Goal: Complete application form

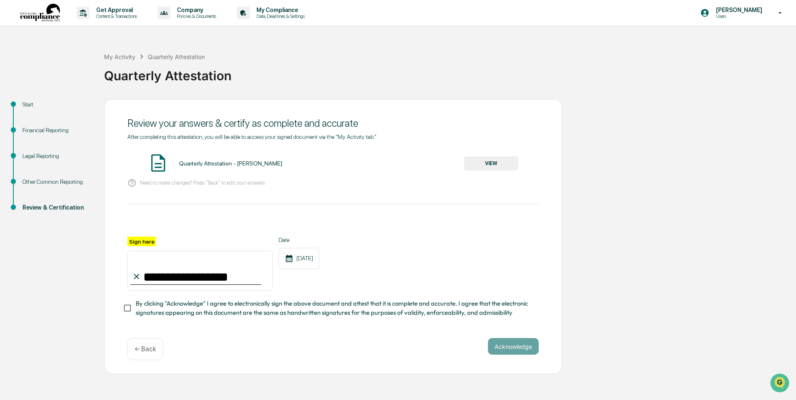
click at [146, 353] on p "← Back" at bounding box center [145, 349] width 22 height 8
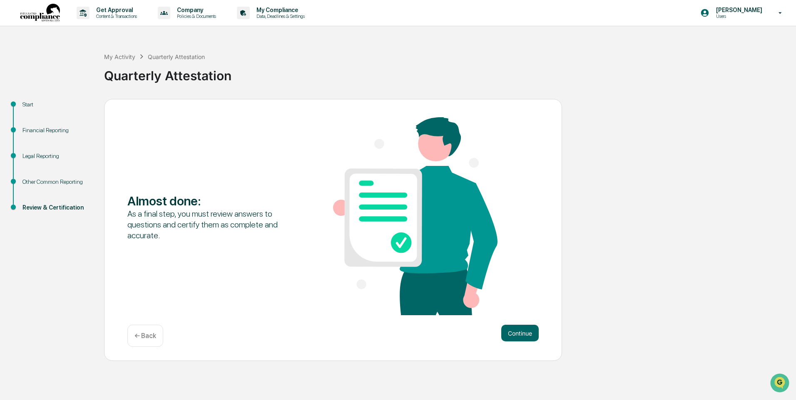
click at [146, 337] on p "← Back" at bounding box center [145, 336] width 22 height 8
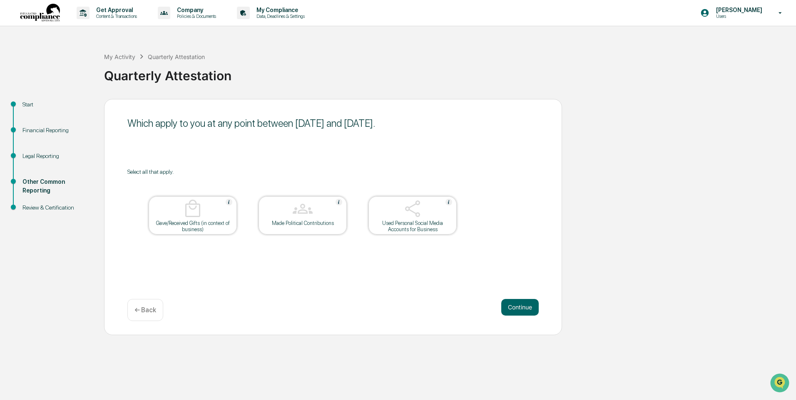
click at [149, 312] on p "← Back" at bounding box center [145, 310] width 22 height 8
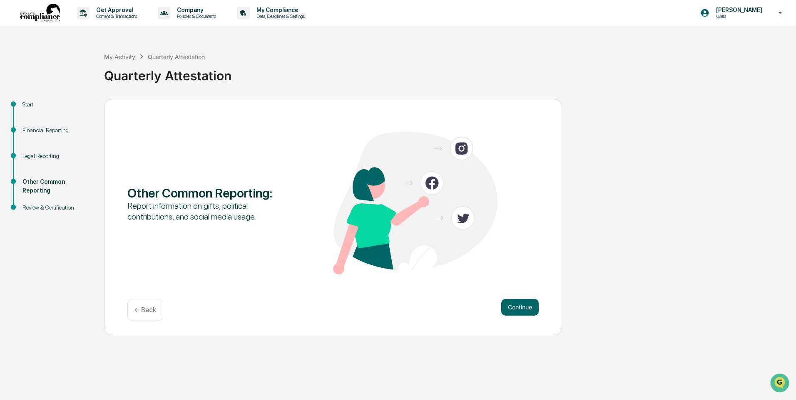
click at [146, 308] on p "← Back" at bounding box center [145, 310] width 22 height 8
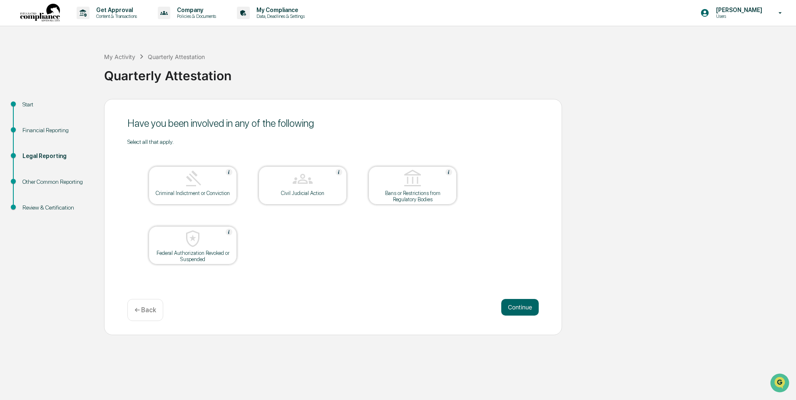
click at [146, 309] on p "← Back" at bounding box center [145, 310] width 22 height 8
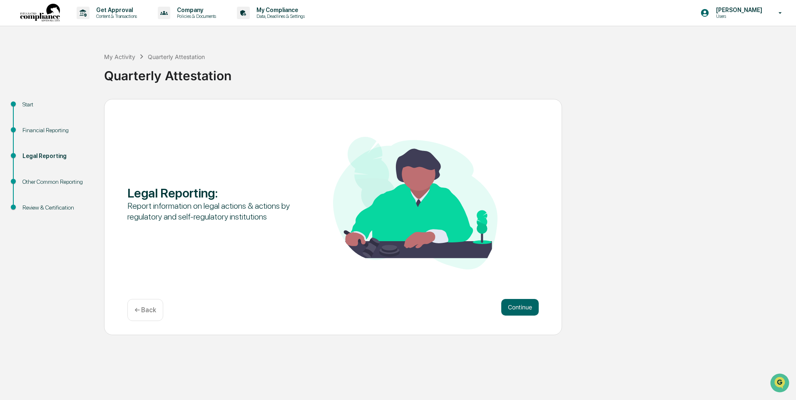
click at [146, 309] on p "← Back" at bounding box center [145, 310] width 22 height 8
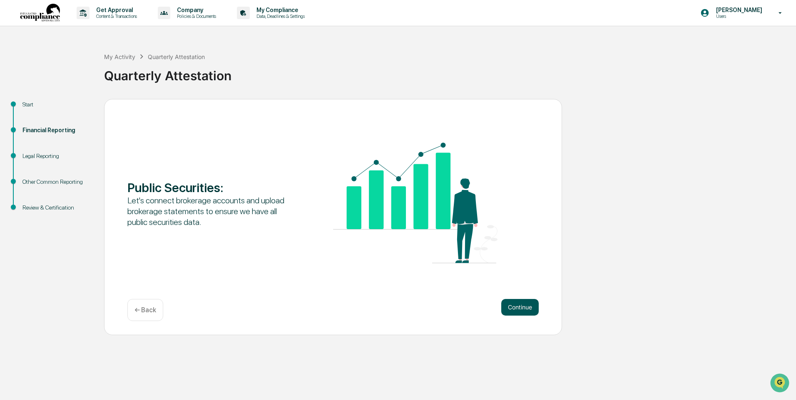
click at [516, 305] on button "Continue" at bounding box center [519, 307] width 37 height 17
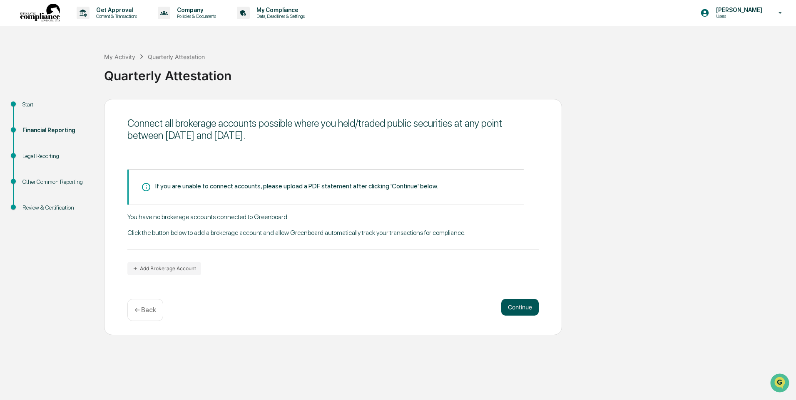
click at [533, 304] on button "Continue" at bounding box center [519, 307] width 37 height 17
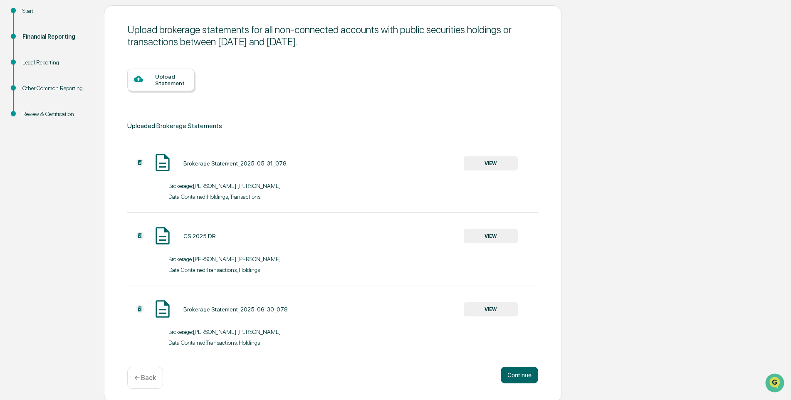
scroll to position [97, 0]
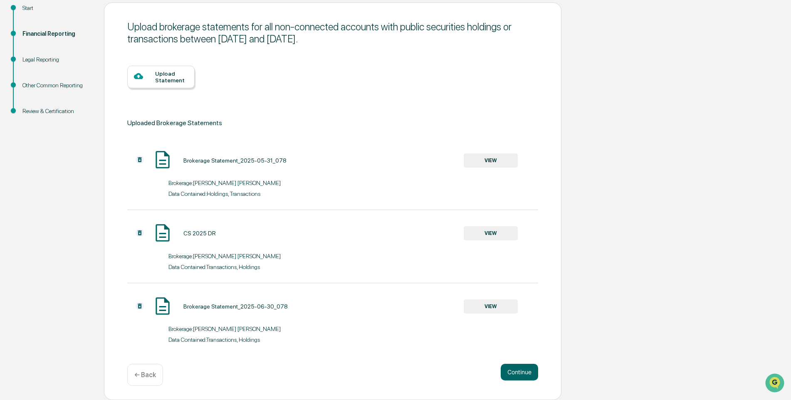
click at [166, 78] on div "Upload Statement" at bounding box center [171, 76] width 33 height 13
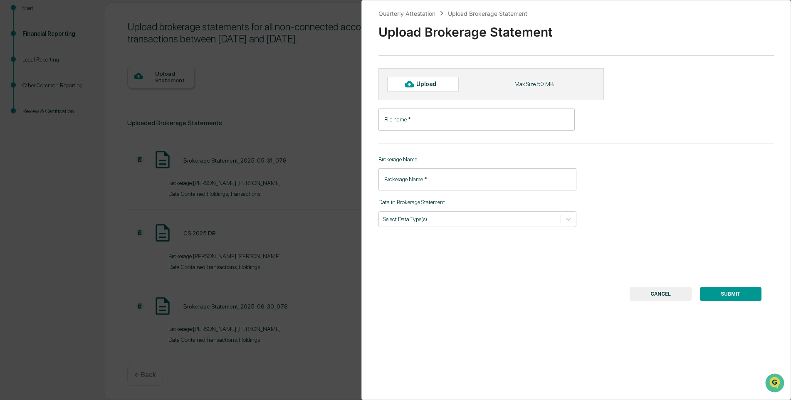
click at [427, 83] on div "Upload" at bounding box center [430, 84] width 27 height 7
type input "**********"
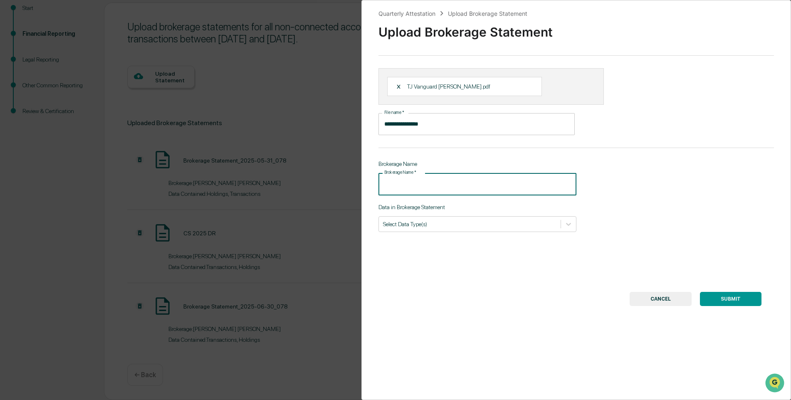
click at [432, 181] on input "Brokerage Name   *" at bounding box center [478, 184] width 198 height 22
type input "********"
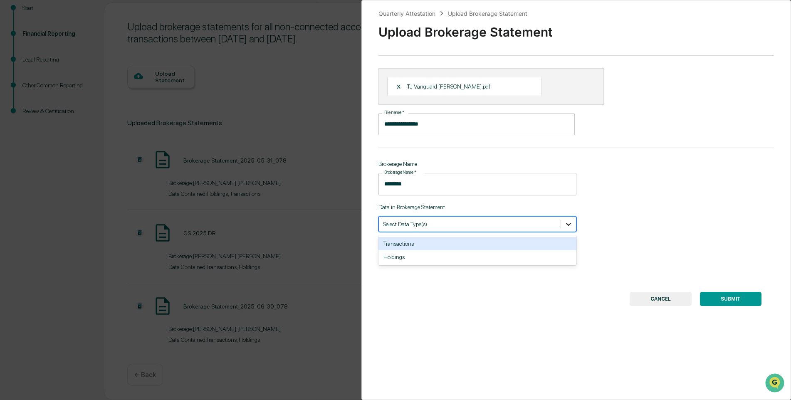
click at [570, 221] on icon at bounding box center [569, 224] width 8 height 8
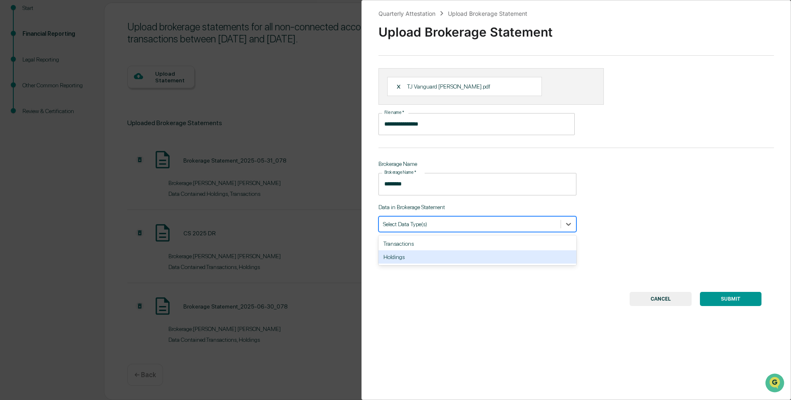
click at [437, 251] on div "Holdings" at bounding box center [478, 257] width 198 height 13
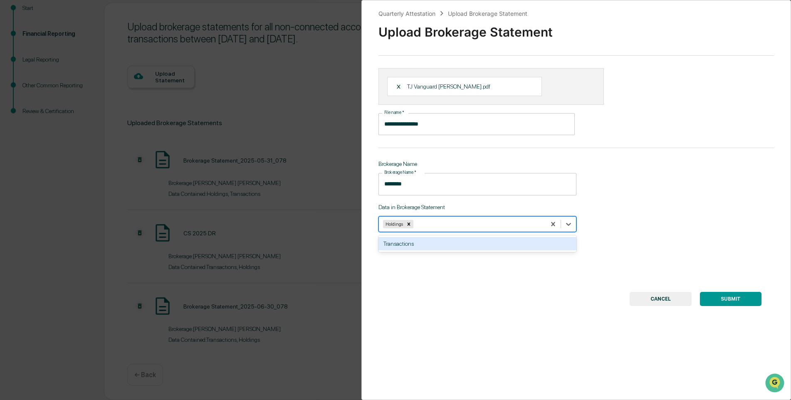
click at [723, 295] on button "SUBMIT" at bounding box center [731, 299] width 62 height 14
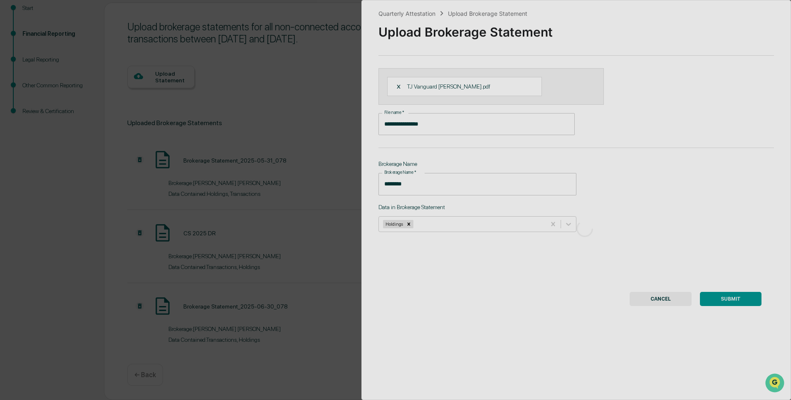
scroll to position [0, 0]
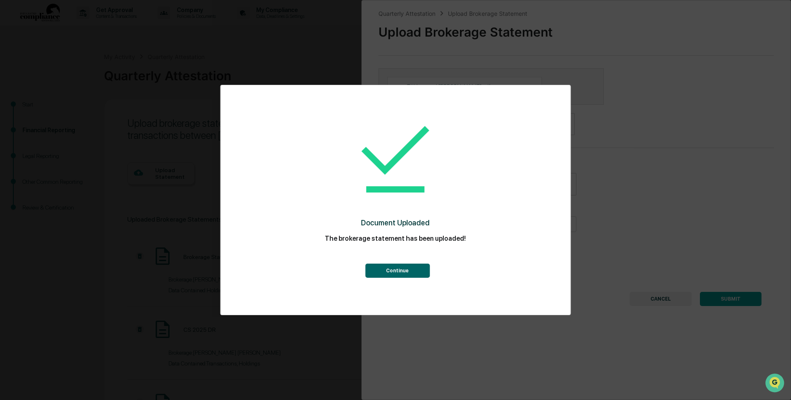
click at [403, 272] on button "Continue" at bounding box center [397, 271] width 64 height 14
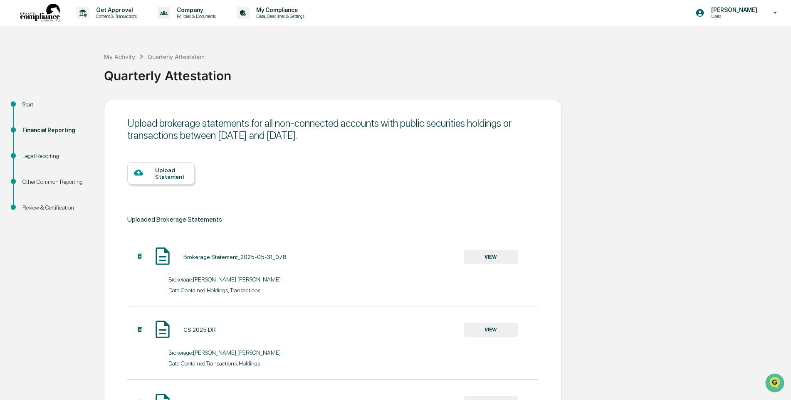
click at [174, 172] on div "Upload Statement" at bounding box center [171, 173] width 33 height 13
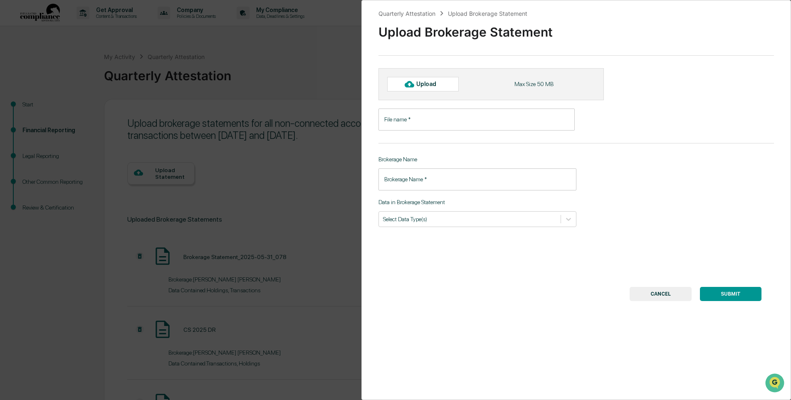
click at [441, 86] on div "Upload" at bounding box center [430, 84] width 27 height 7
type input "**********"
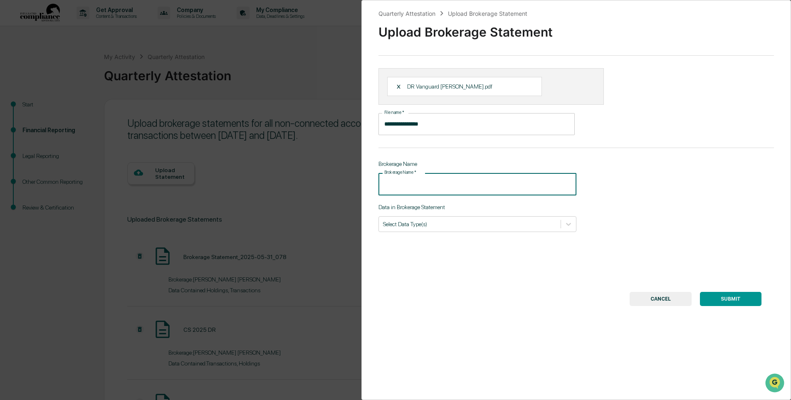
click at [417, 185] on input "Brokerage Name   *" at bounding box center [478, 184] width 198 height 22
type input "********"
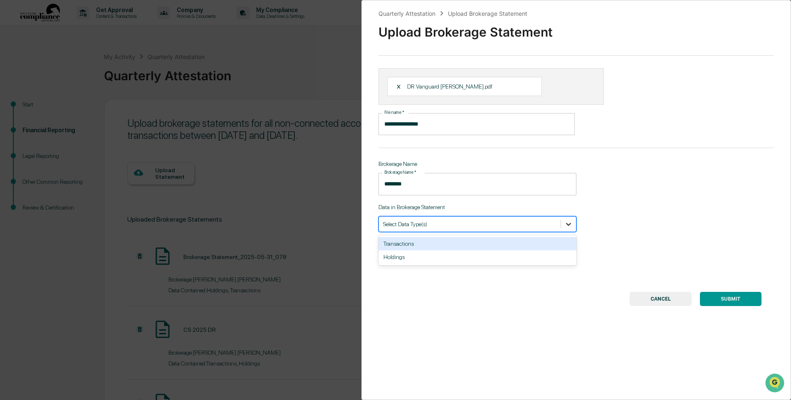
click at [565, 223] on icon at bounding box center [569, 224] width 8 height 8
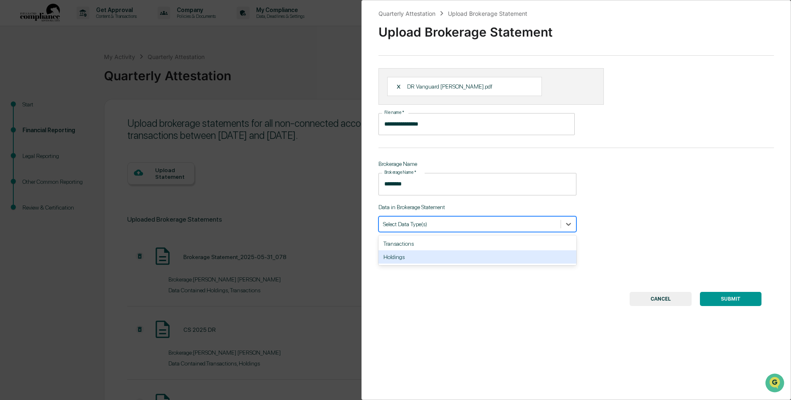
click at [404, 254] on div "Holdings" at bounding box center [478, 257] width 198 height 13
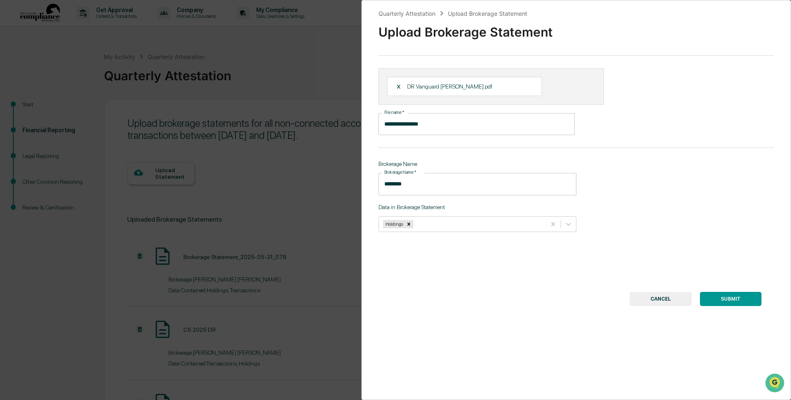
click at [717, 296] on button "SUBMIT" at bounding box center [731, 299] width 62 height 14
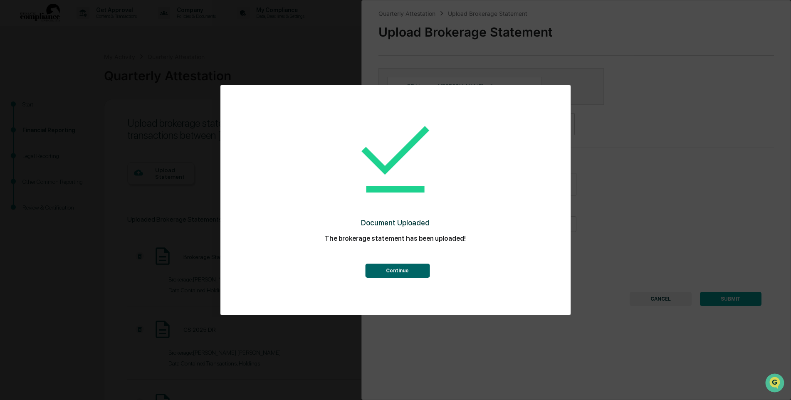
click at [403, 275] on button "Continue" at bounding box center [397, 271] width 64 height 14
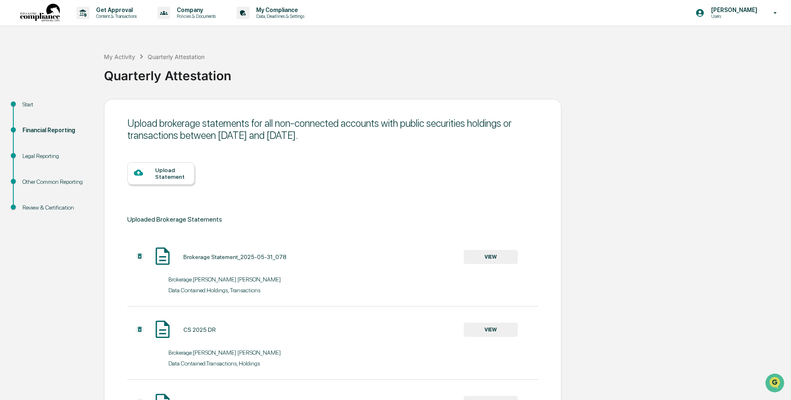
click at [153, 167] on div "Upload Statement" at bounding box center [160, 173] width 67 height 22
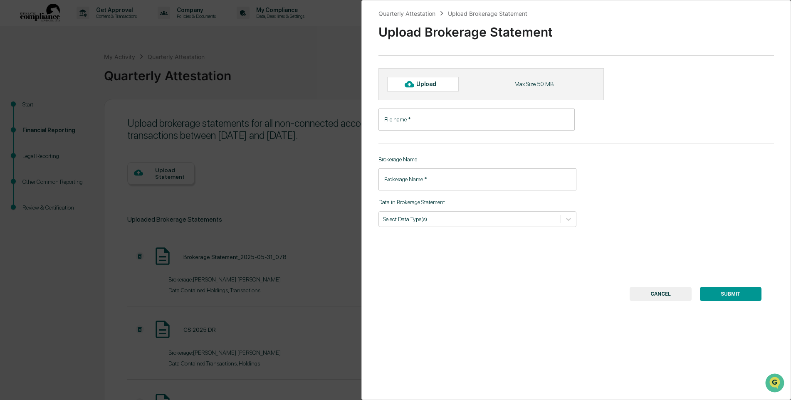
click at [432, 81] on div "Upload" at bounding box center [430, 84] width 27 height 7
type input "**********"
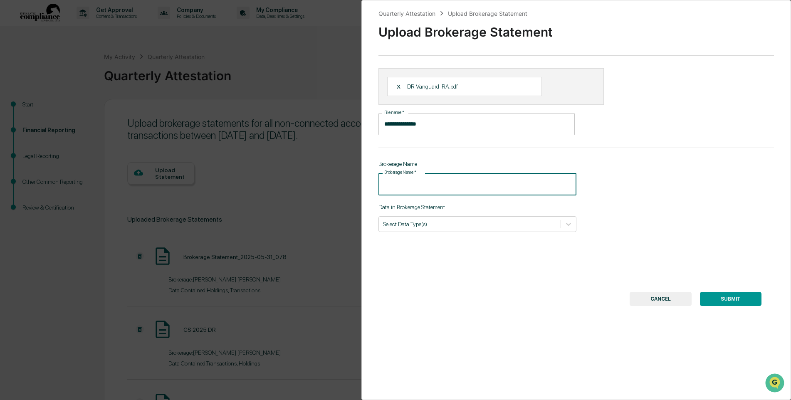
click at [426, 184] on input "Brokerage Name   *" at bounding box center [478, 184] width 198 height 22
type input "********"
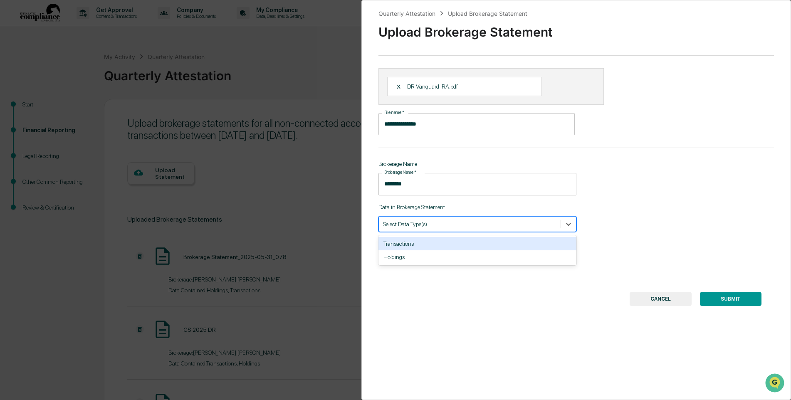
click at [469, 223] on div at bounding box center [470, 224] width 174 height 8
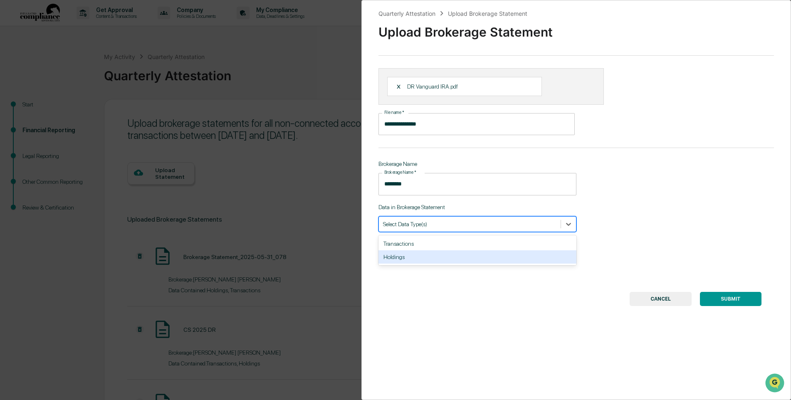
click at [398, 253] on div "Holdings" at bounding box center [478, 257] width 198 height 13
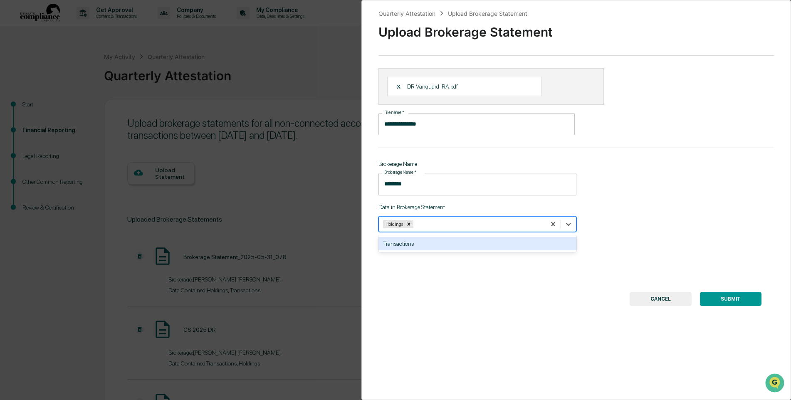
click at [725, 297] on button "SUBMIT" at bounding box center [731, 299] width 62 height 14
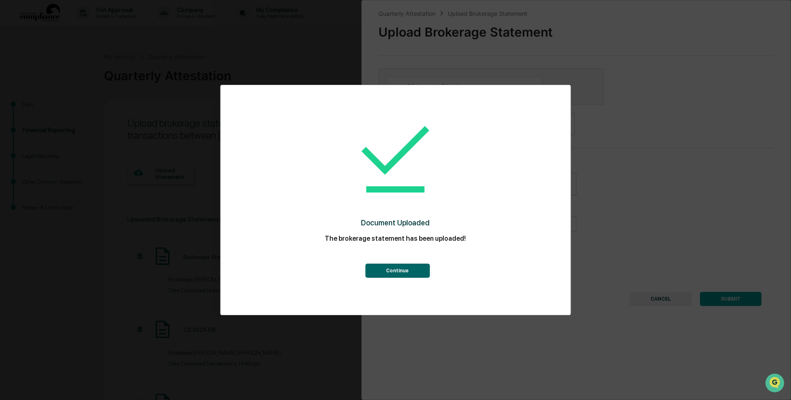
click at [401, 266] on button "Continue" at bounding box center [397, 271] width 64 height 14
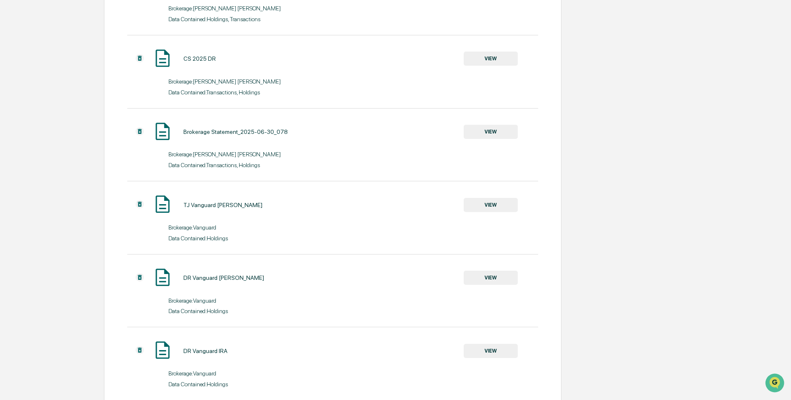
scroll to position [316, 0]
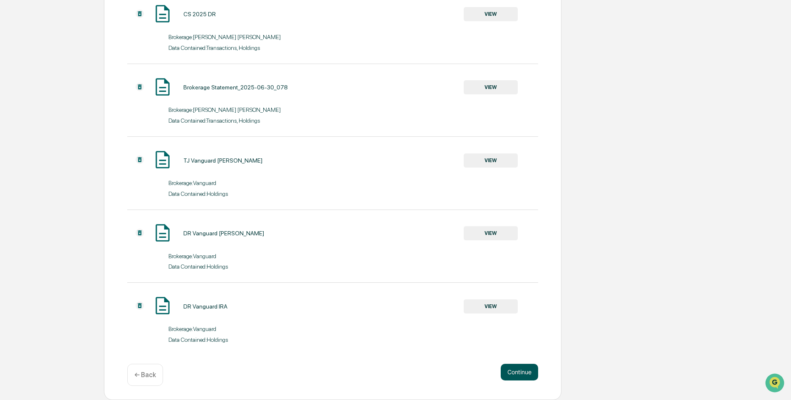
click at [526, 370] on button "Continue" at bounding box center [519, 372] width 37 height 17
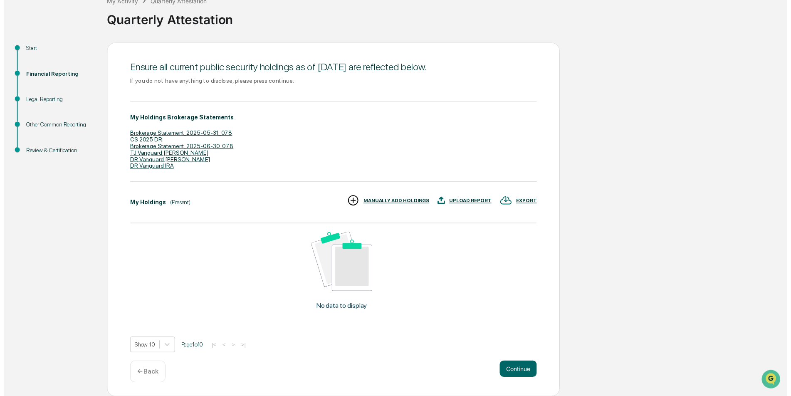
scroll to position [56, 0]
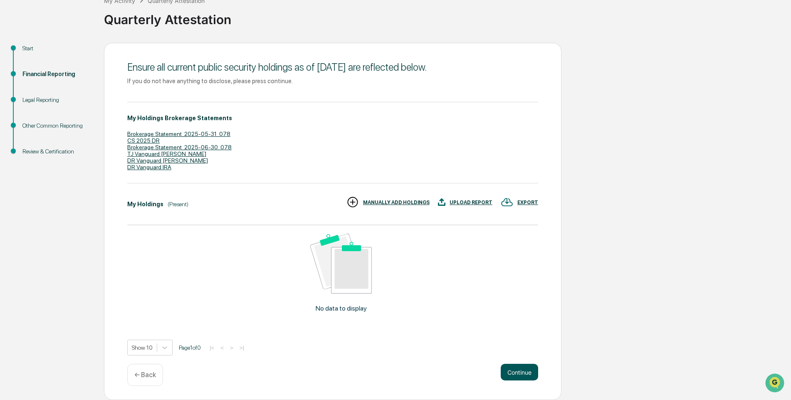
click at [518, 370] on button "Continue" at bounding box center [519, 372] width 37 height 17
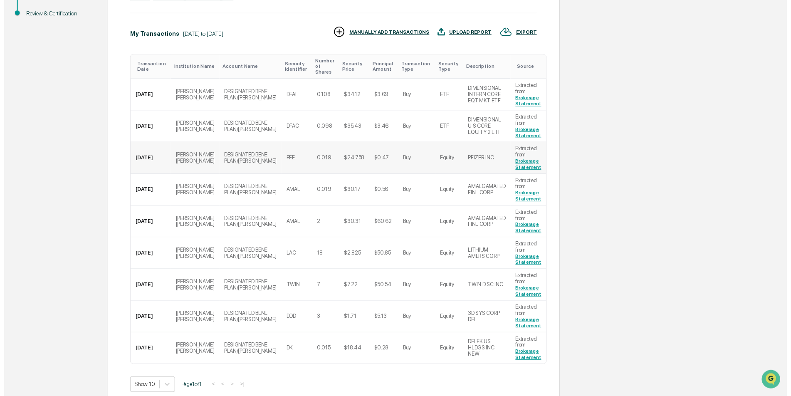
scroll to position [228, 0]
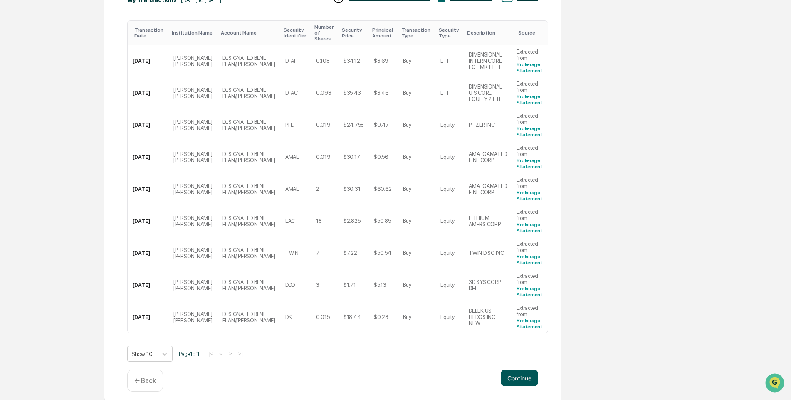
click at [516, 374] on button "Continue" at bounding box center [519, 378] width 37 height 17
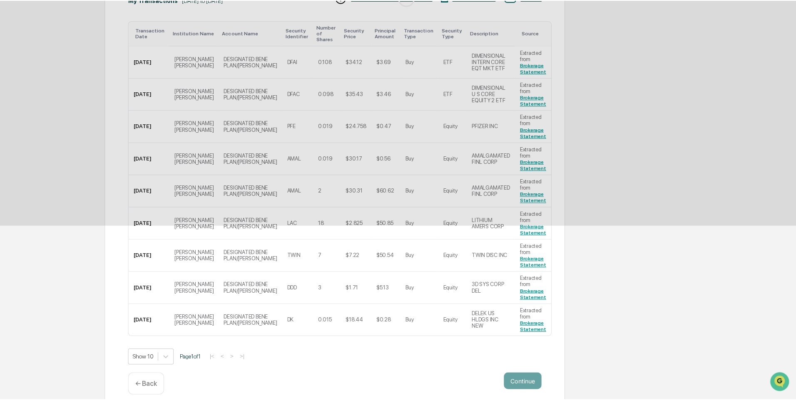
scroll to position [0, 0]
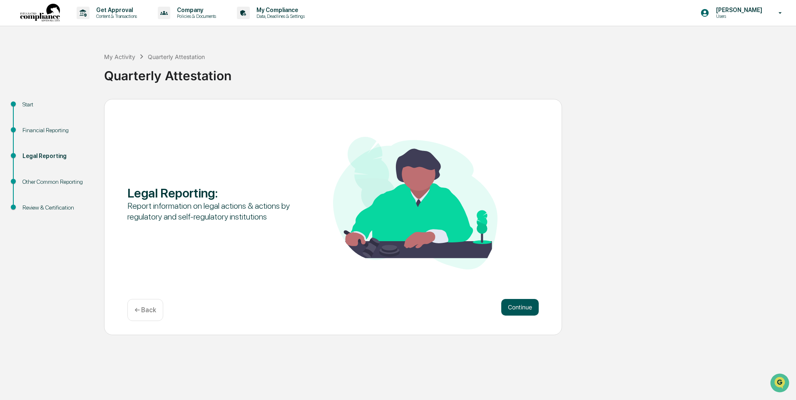
click at [511, 308] on button "Continue" at bounding box center [519, 307] width 37 height 17
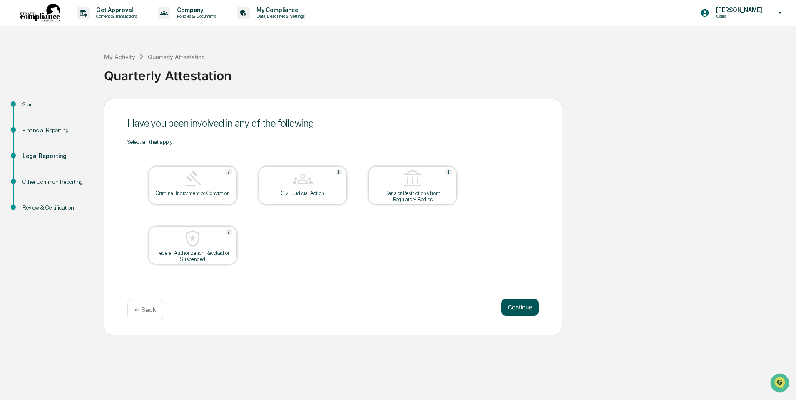
click at [513, 305] on button "Continue" at bounding box center [519, 307] width 37 height 17
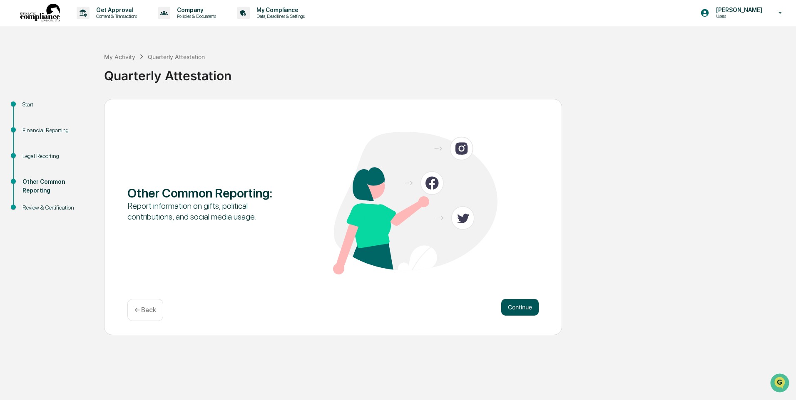
click at [515, 305] on button "Continue" at bounding box center [519, 307] width 37 height 17
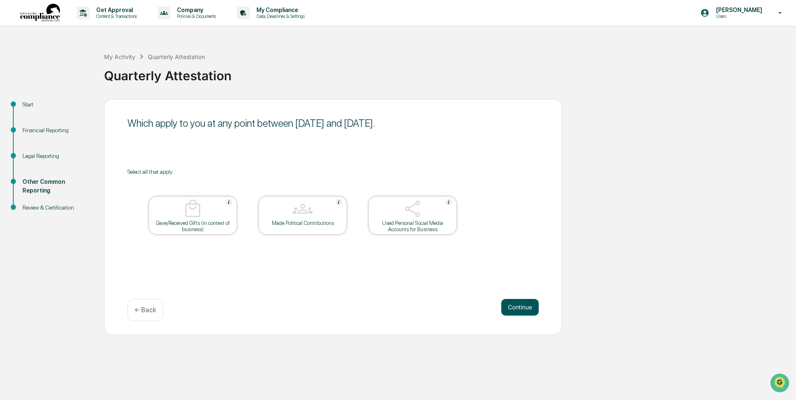
click at [516, 308] on button "Continue" at bounding box center [519, 307] width 37 height 17
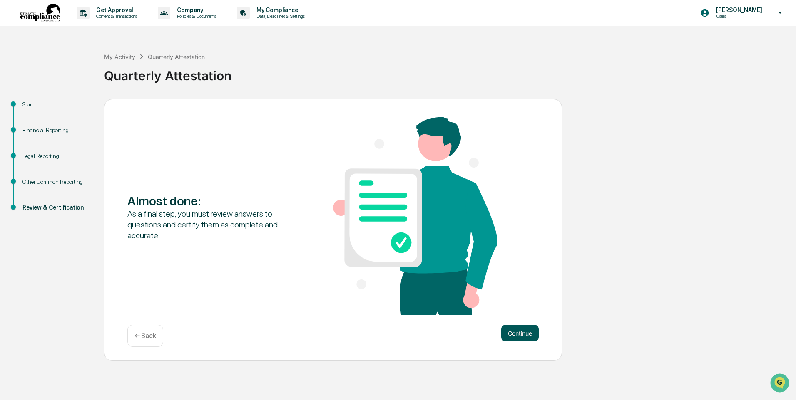
click at [523, 332] on button "Continue" at bounding box center [519, 333] width 37 height 17
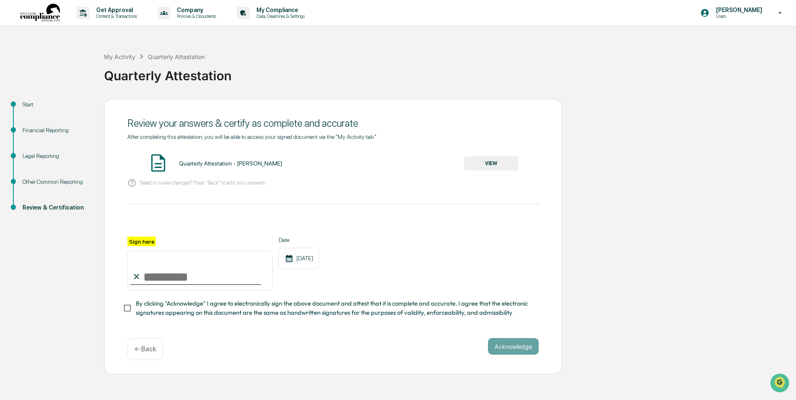
click at [171, 267] on input "Sign here" at bounding box center [199, 271] width 145 height 40
click at [165, 276] on input "Sign here" at bounding box center [199, 271] width 145 height 40
click at [164, 280] on input "Sign here" at bounding box center [199, 271] width 145 height 40
click at [215, 278] on input "*****" at bounding box center [199, 271] width 145 height 40
type input "**********"
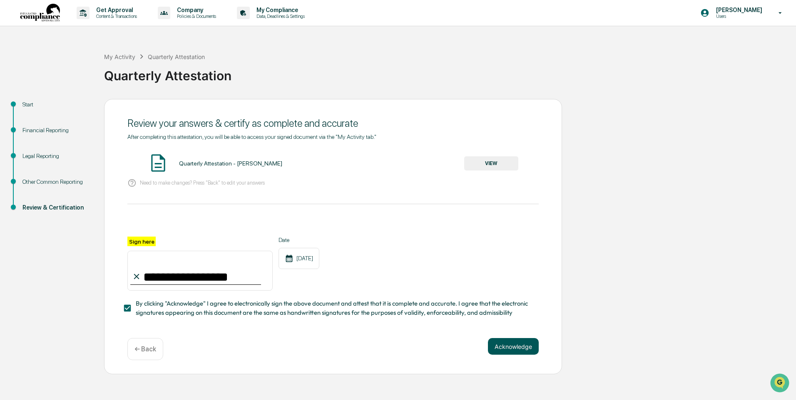
click at [510, 347] on button "Acknowledge" at bounding box center [513, 346] width 51 height 17
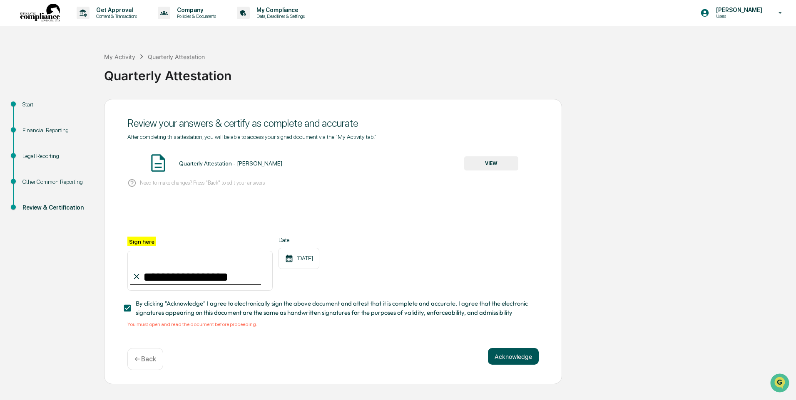
click at [534, 358] on button "Acknowledge" at bounding box center [513, 356] width 51 height 17
click at [509, 357] on button "Acknowledge" at bounding box center [513, 356] width 51 height 17
click at [282, 310] on span "By clicking "Acknowledge" I agree to electronically sign the above document and…" at bounding box center [334, 308] width 396 height 19
click at [496, 164] on button "VIEW" at bounding box center [491, 163] width 54 height 14
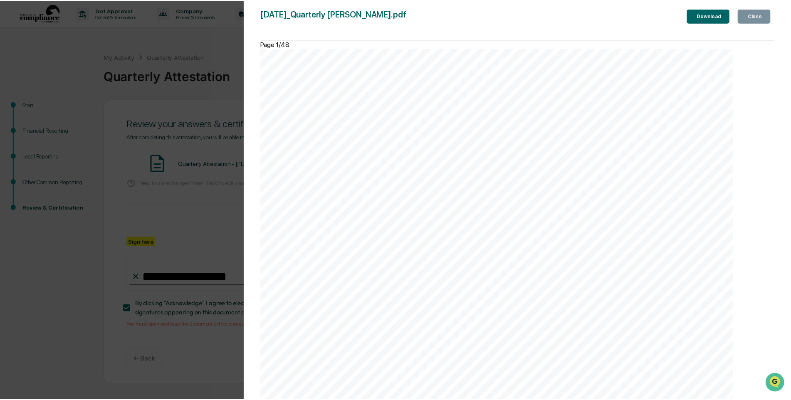
scroll to position [20418, 0]
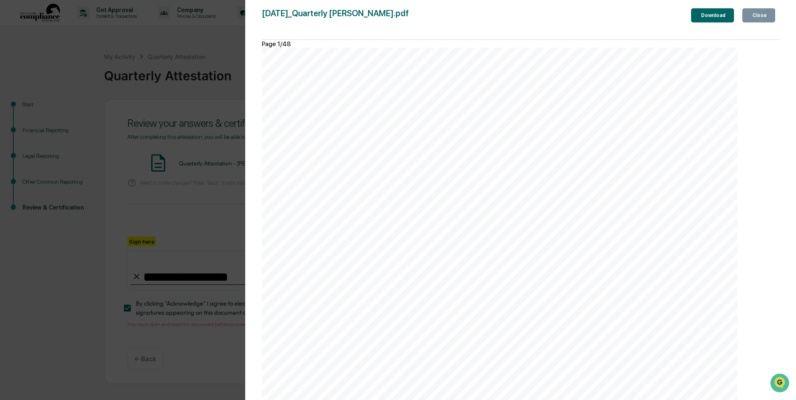
click at [755, 12] on button "Close" at bounding box center [758, 15] width 33 height 14
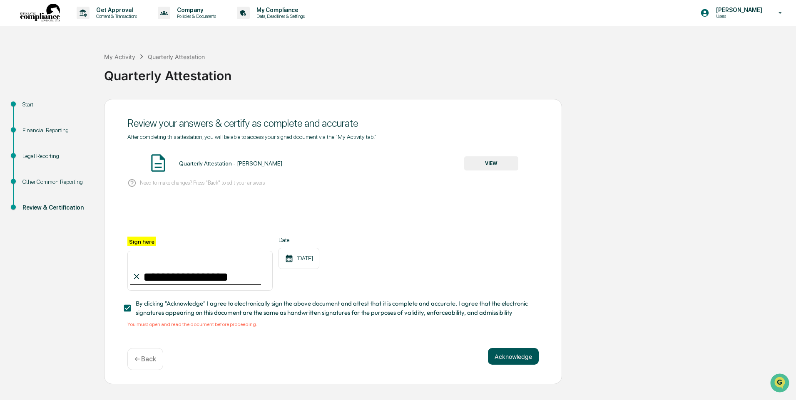
click at [515, 358] on button "Acknowledge" at bounding box center [513, 356] width 51 height 17
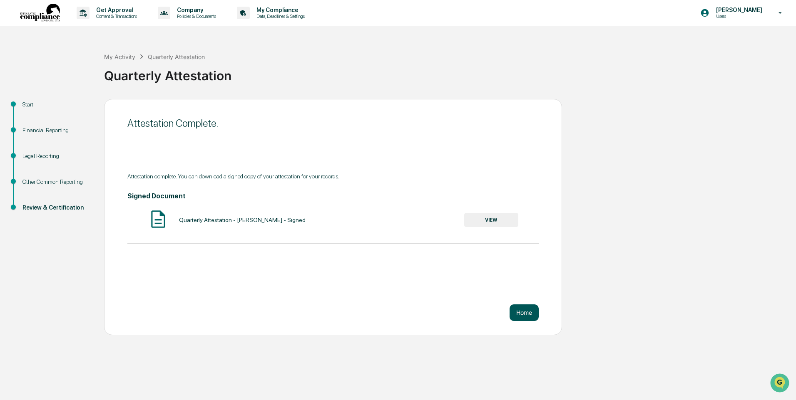
click at [522, 313] on button "Home" at bounding box center [523, 313] width 29 height 17
